Goal: Transaction & Acquisition: Purchase product/service

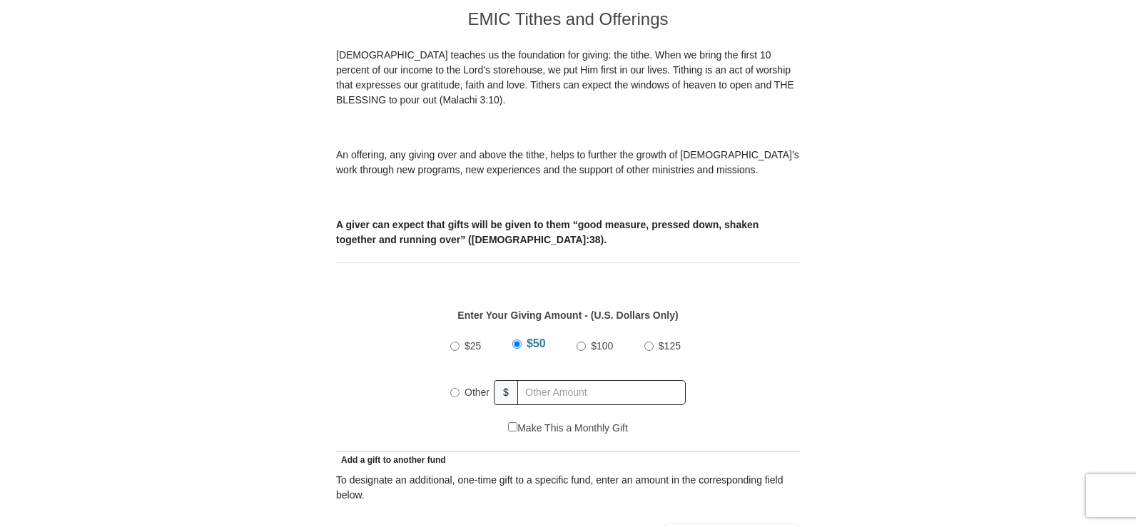
scroll to position [461, 0]
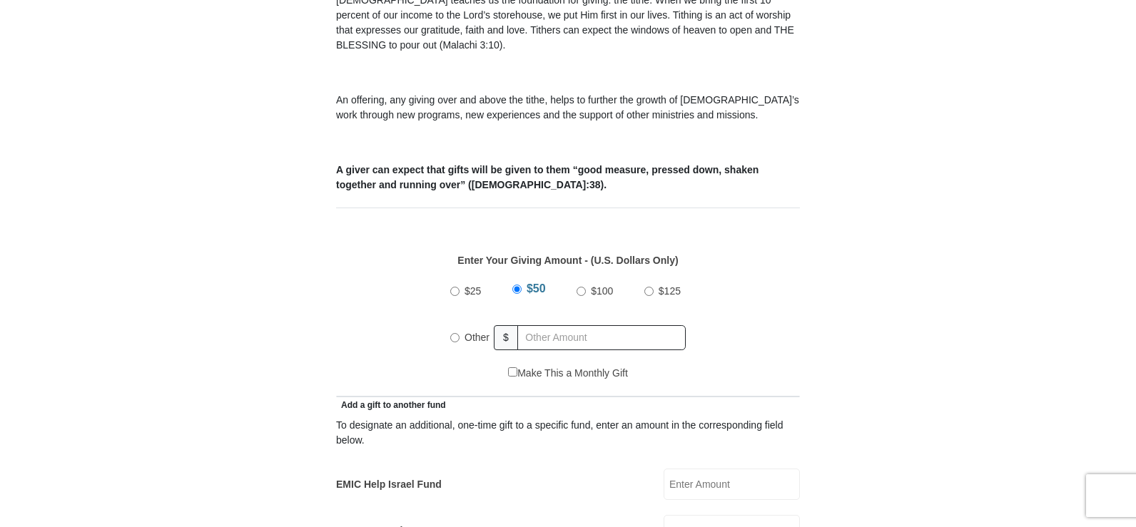
click at [460, 324] on label "Other" at bounding box center [477, 337] width 35 height 31
click at [460, 333] on input "Other" at bounding box center [454, 337] width 9 height 9
radio input "true"
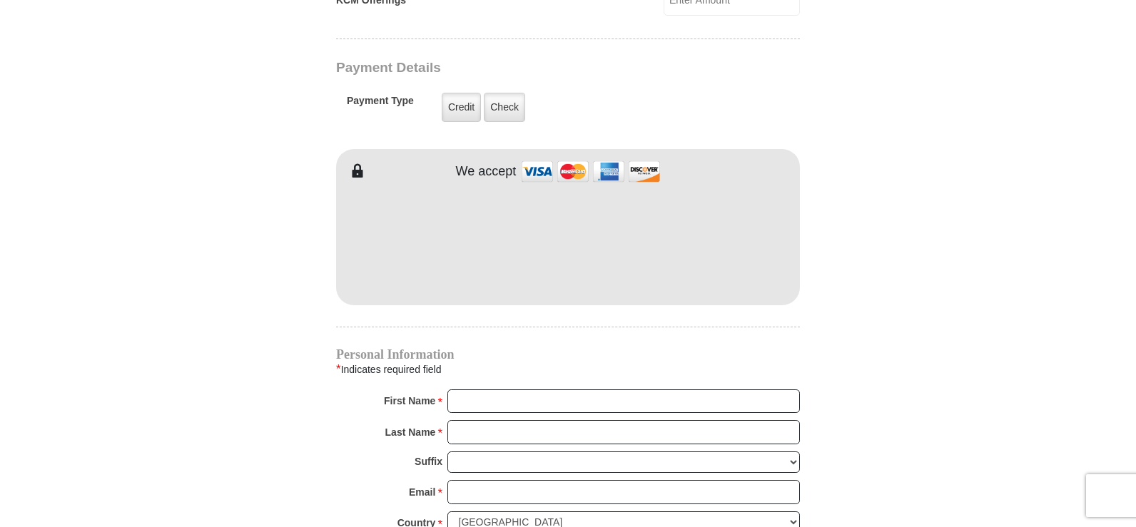
scroll to position [1138, 0]
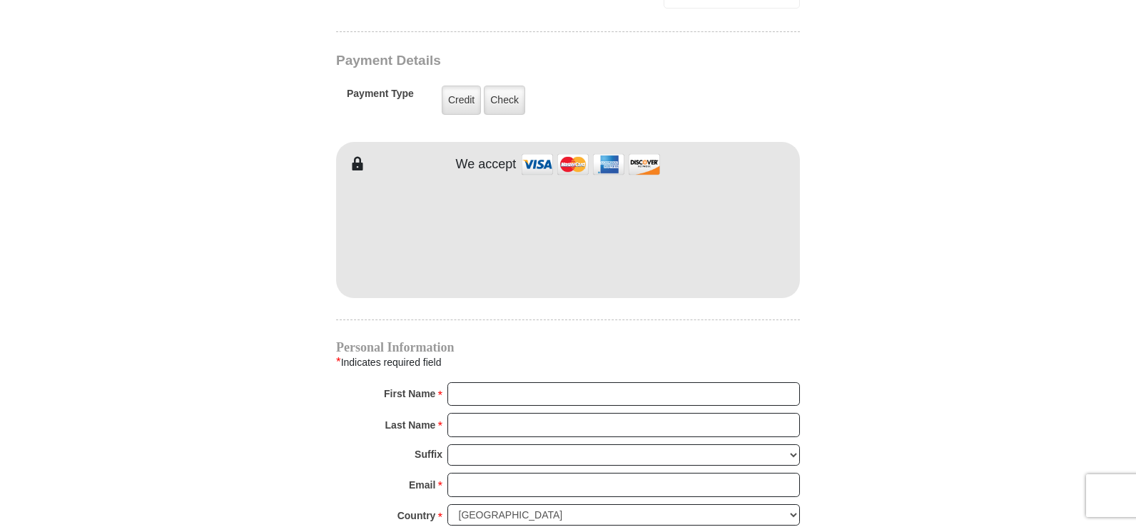
type input "32.00"
click at [509, 382] on input "First Name *" at bounding box center [623, 394] width 353 height 24
type input "Tracy"
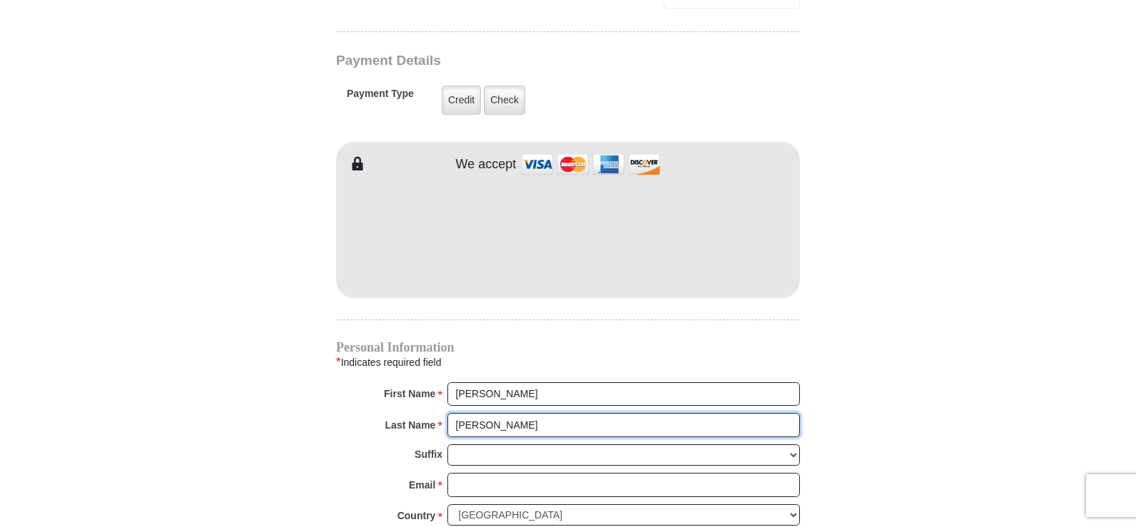
type input "Patterson"
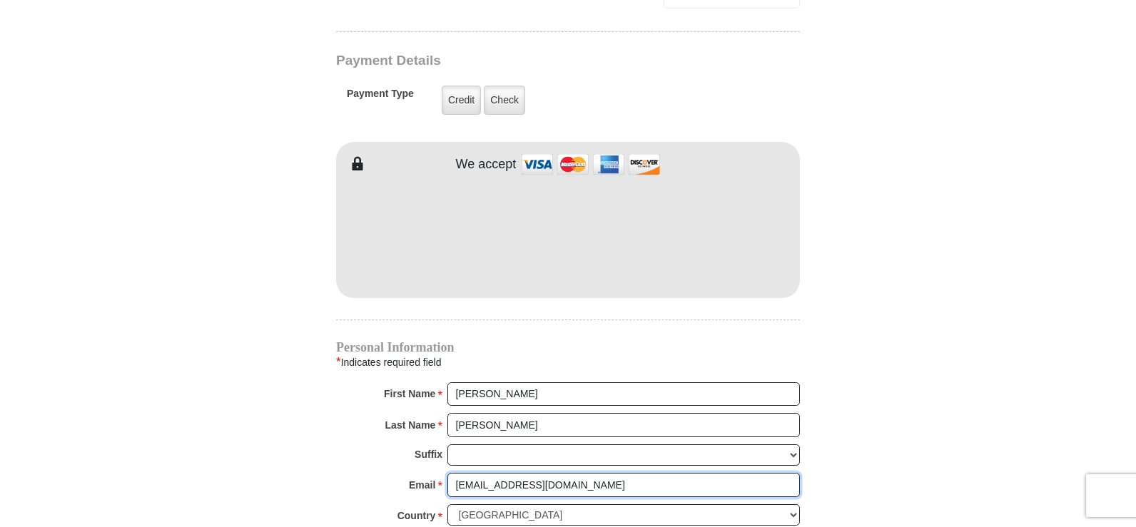
type input "tlb28698@yahoo.com"
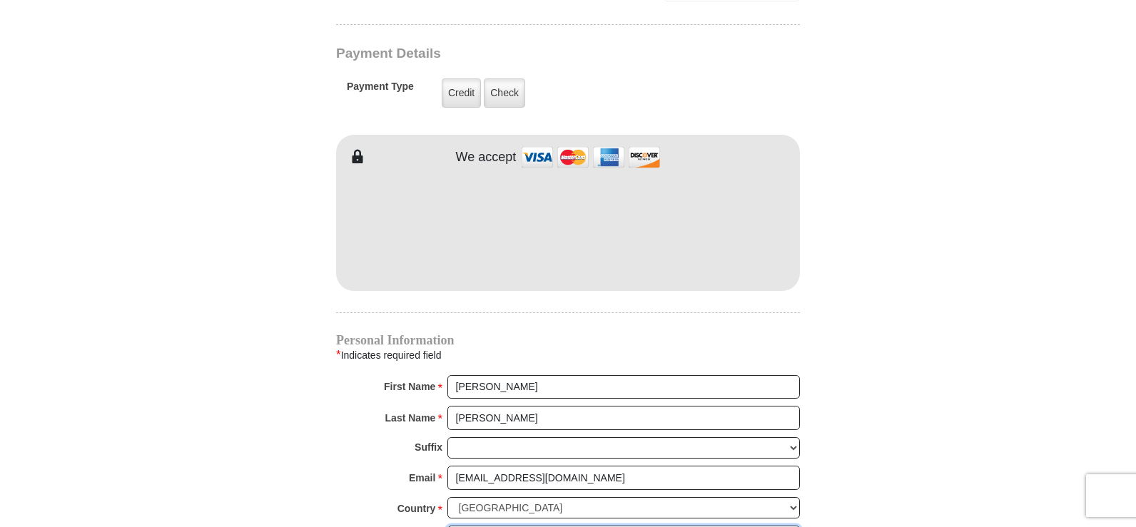
type input "1204 Faith Ln"
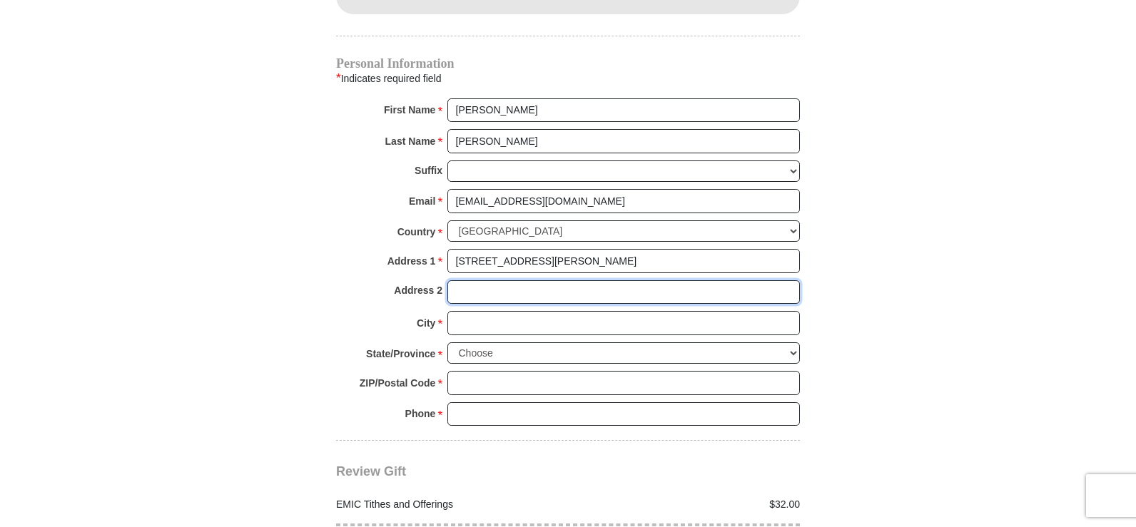
scroll to position [1434, 0]
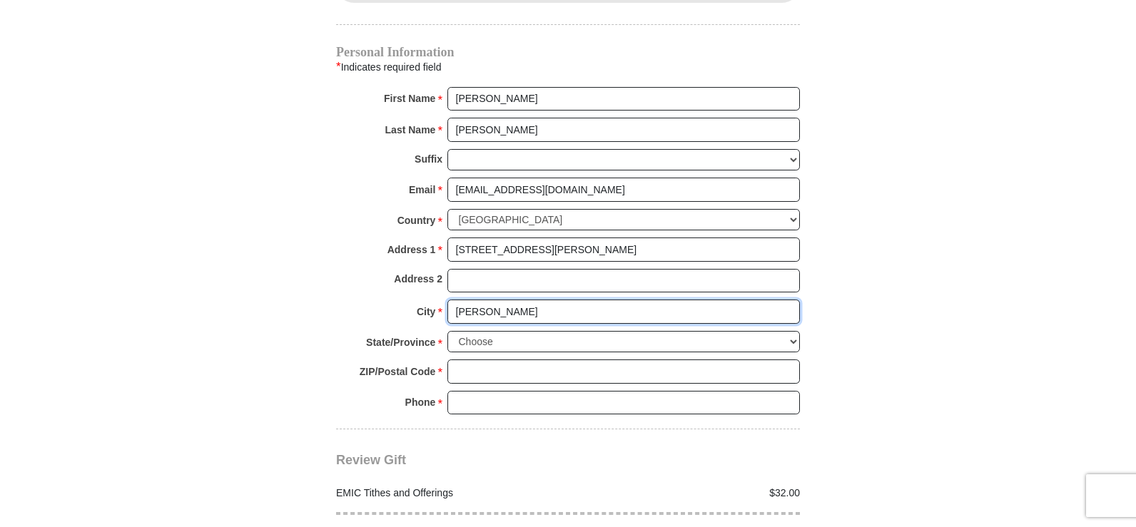
type input "Dandridge"
select select "TN"
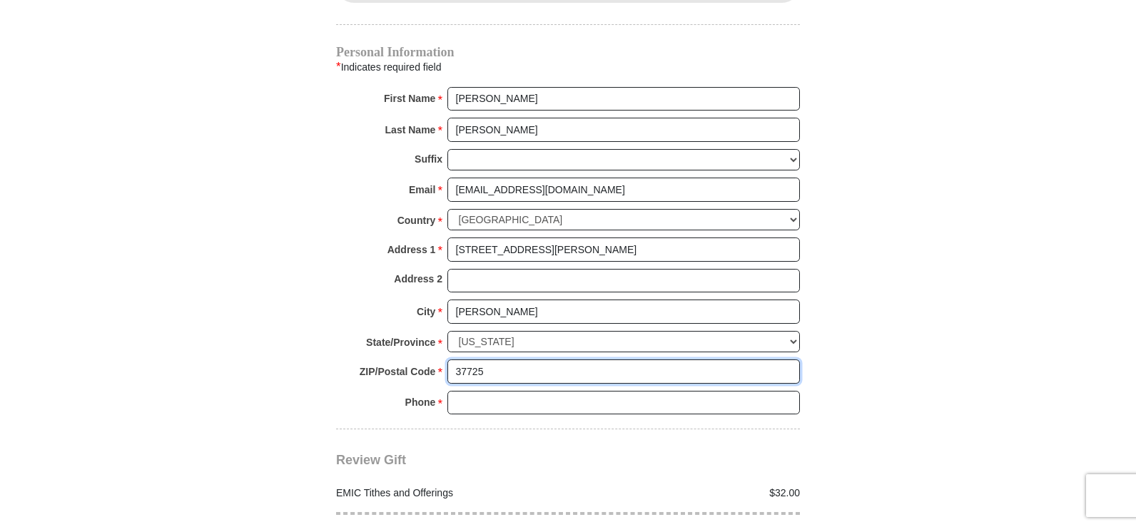
type input "37725"
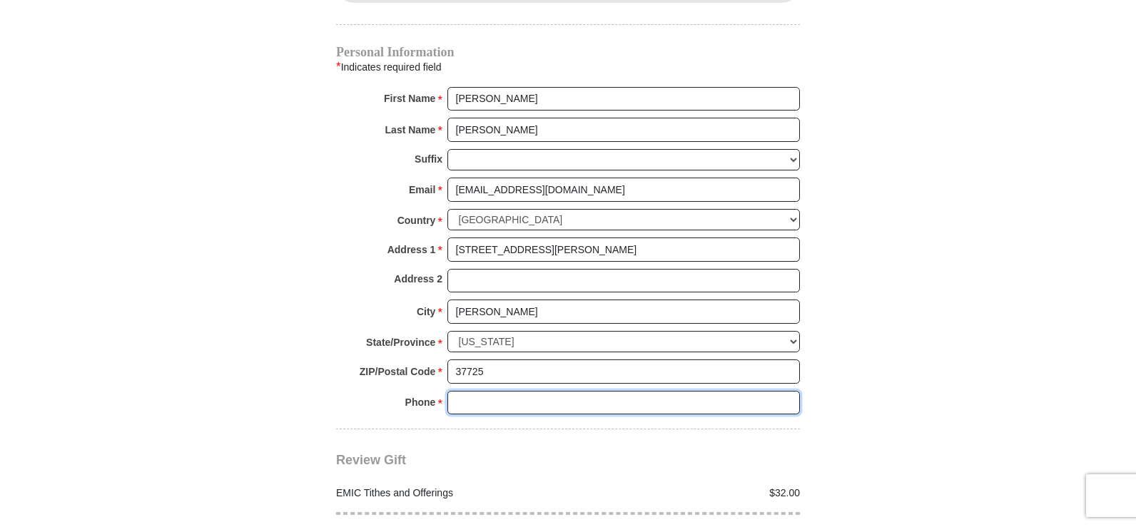
click at [522, 391] on input "Phone * *" at bounding box center [623, 403] width 353 height 24
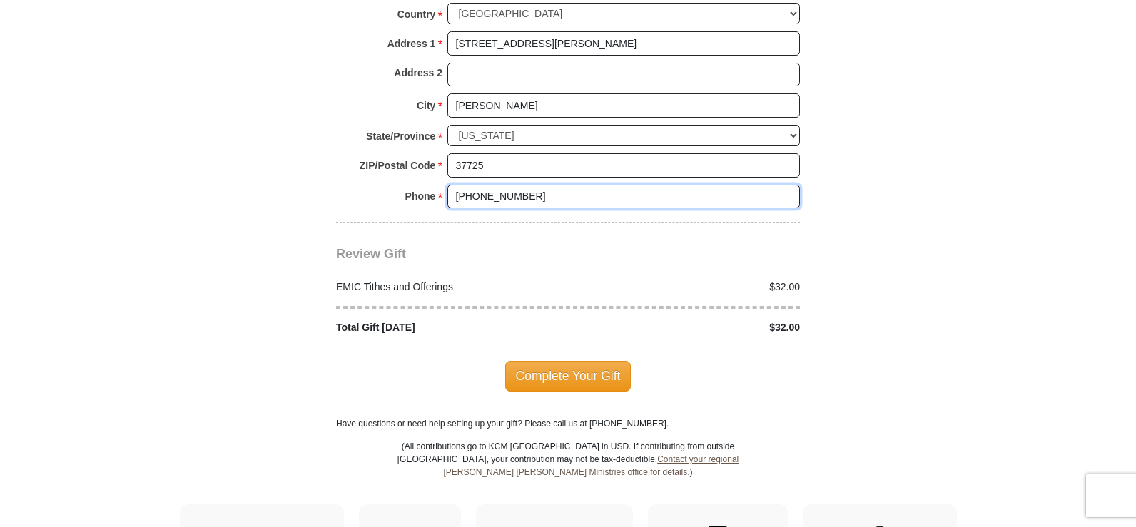
scroll to position [1650, 0]
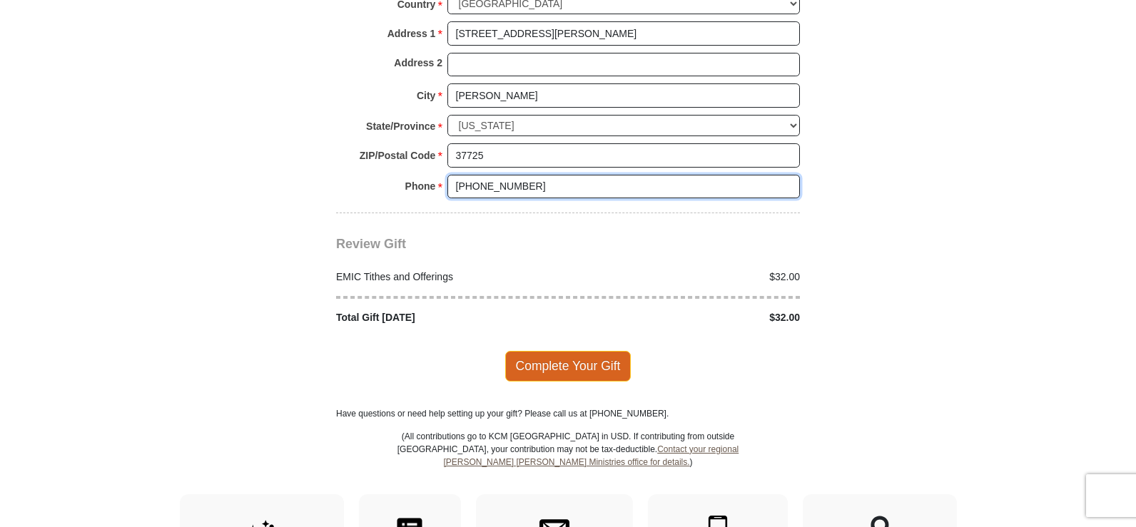
type input "865-607-1670"
click at [612, 351] on span "Complete Your Gift" at bounding box center [568, 366] width 126 height 30
